Goal: Information Seeking & Learning: Compare options

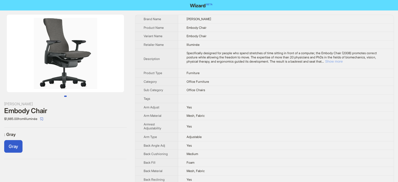
click at [342, 62] on button "Show more" at bounding box center [334, 61] width 18 height 4
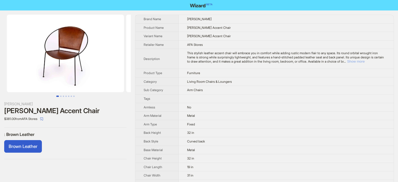
click at [364, 59] on button "Show more" at bounding box center [356, 61] width 18 height 4
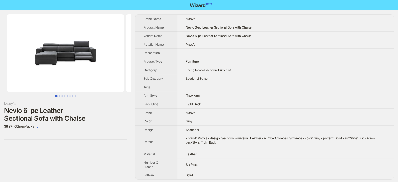
scroll to position [1, 0]
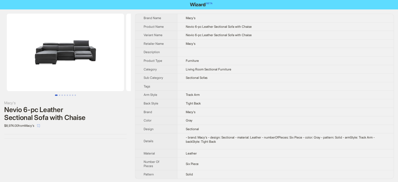
click at [40, 126] on icon "select" at bounding box center [38, 125] width 3 height 3
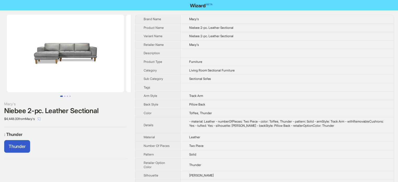
click at [41, 119] on icon "select" at bounding box center [38, 118] width 3 height 3
